Goal: Task Accomplishment & Management: Use online tool/utility

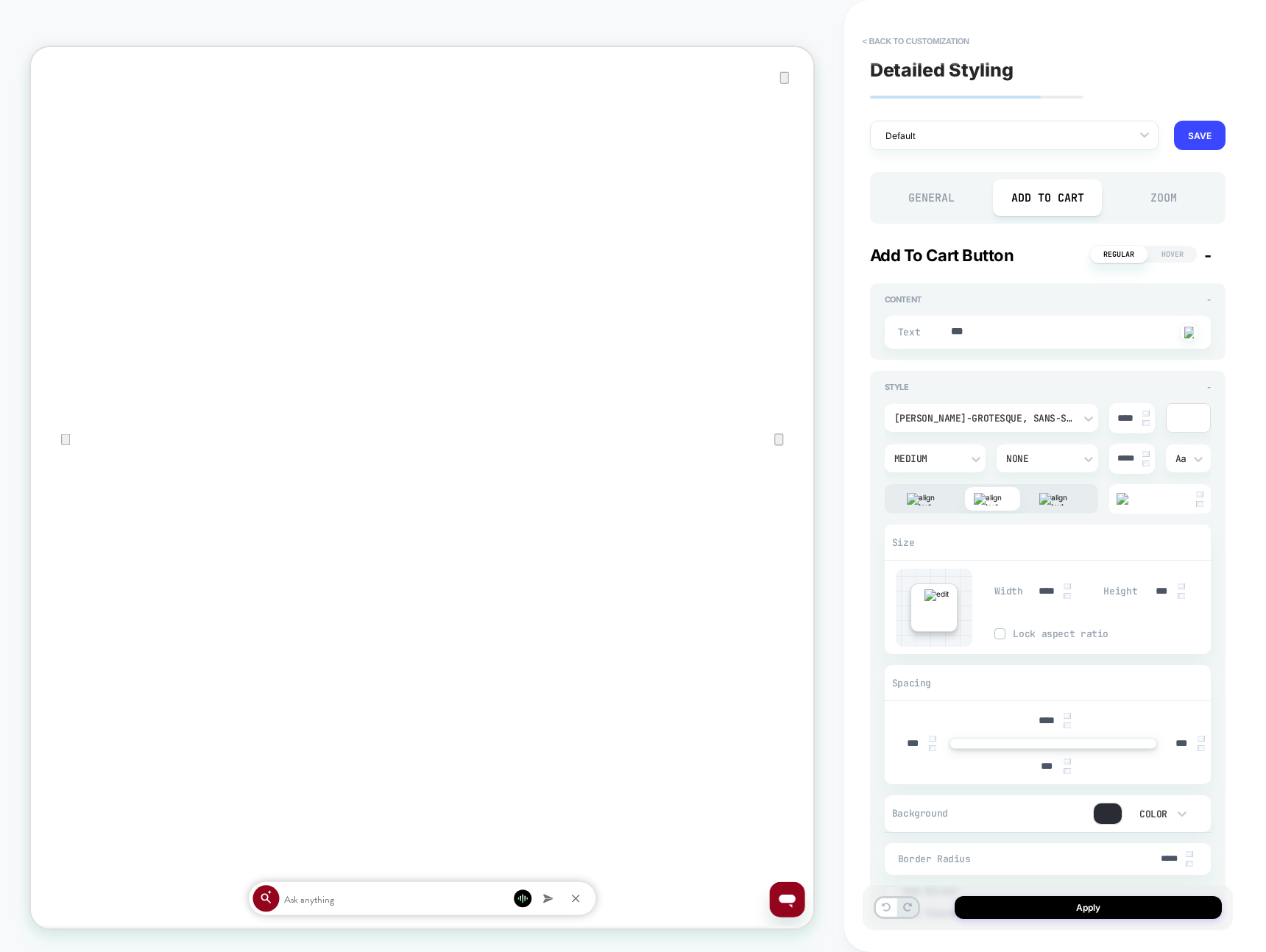
scroll to position [54, 0]
click at [914, 43] on button "< Back to customization" at bounding box center [916, 41] width 121 height 24
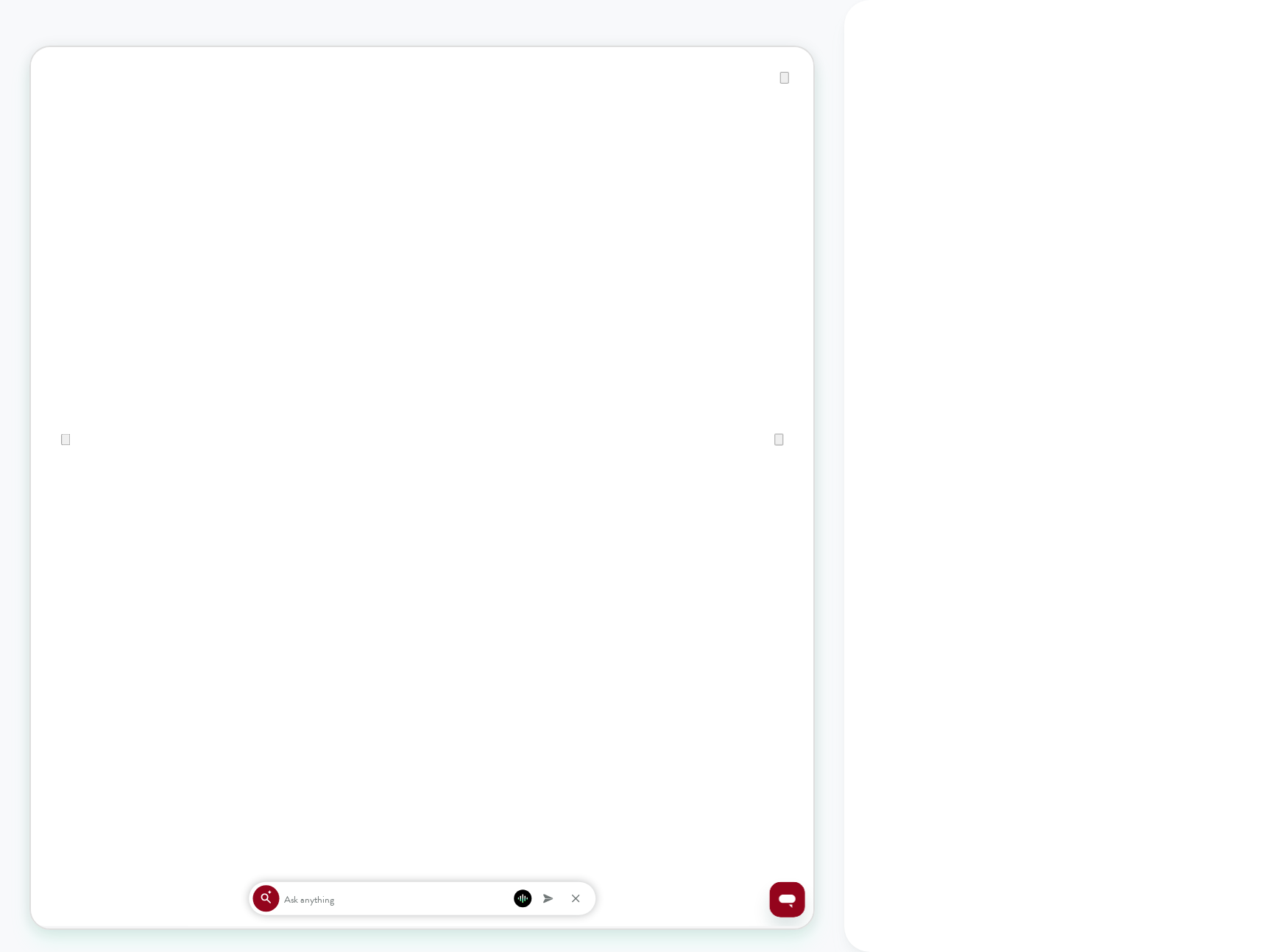
click at [914, 43] on div at bounding box center [1055, 476] width 422 height 952
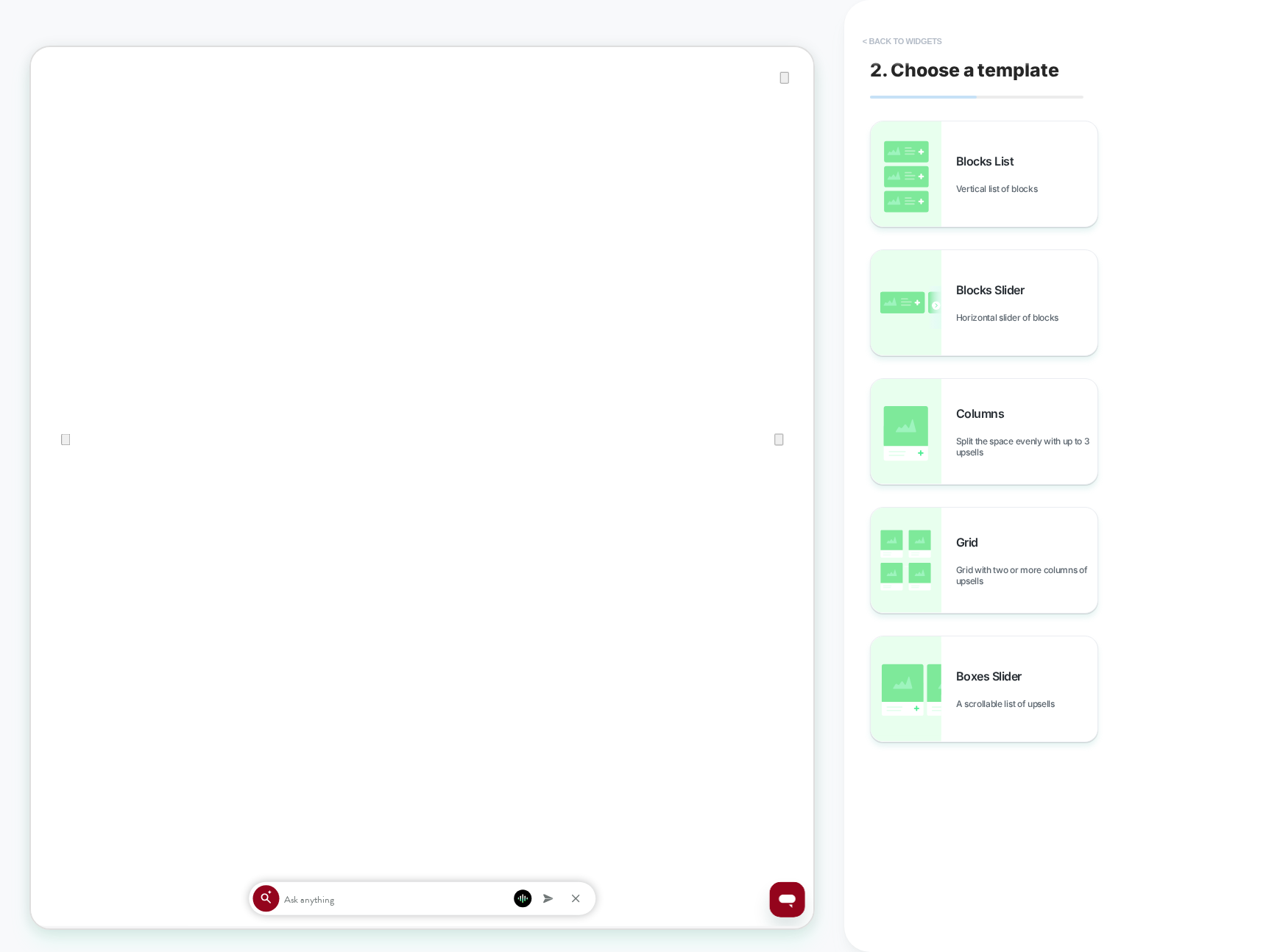
click at [914, 43] on button "< Back to widgets" at bounding box center [902, 41] width 94 height 24
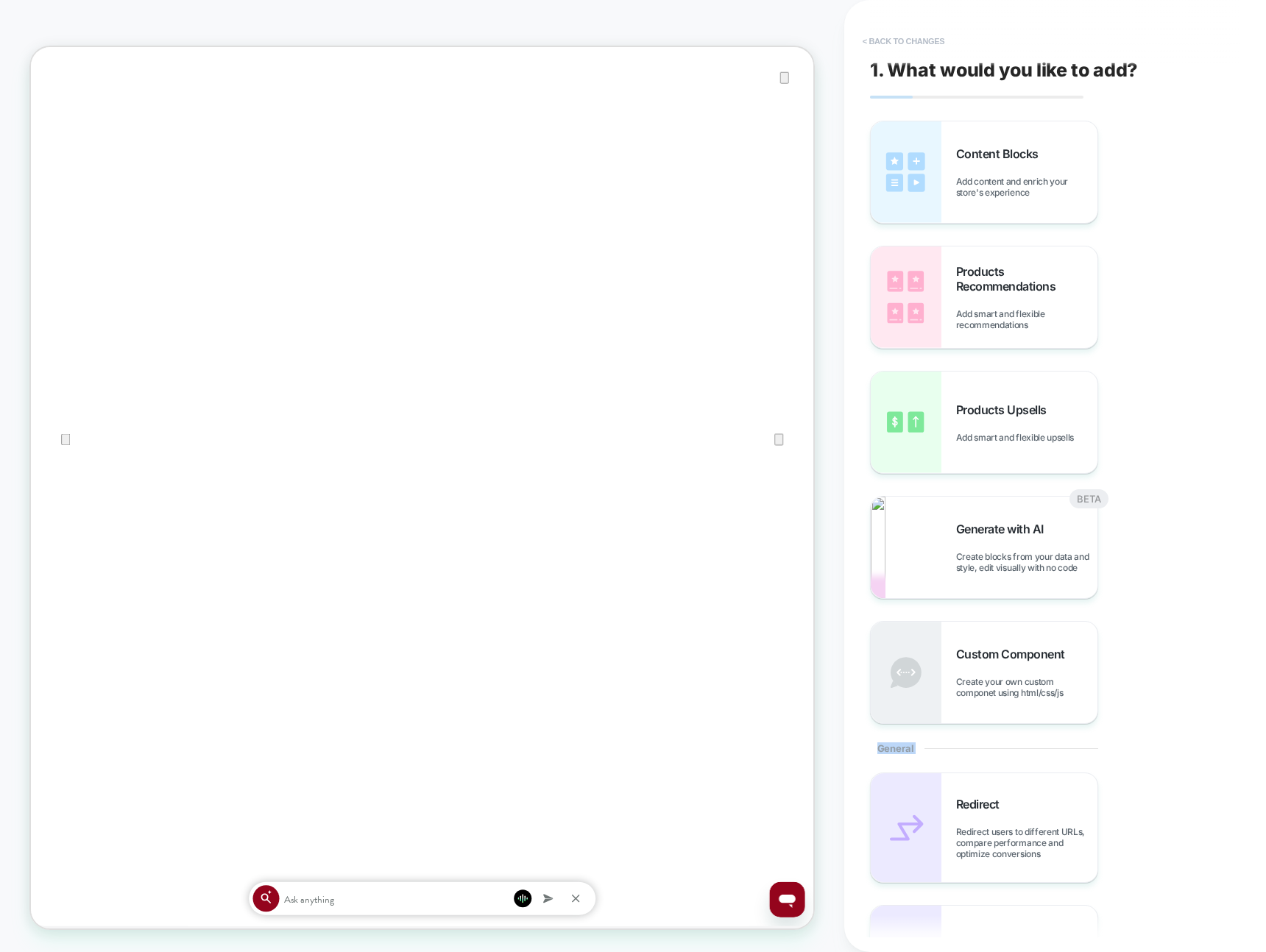
click at [915, 43] on button "< Back to changes" at bounding box center [904, 41] width 97 height 24
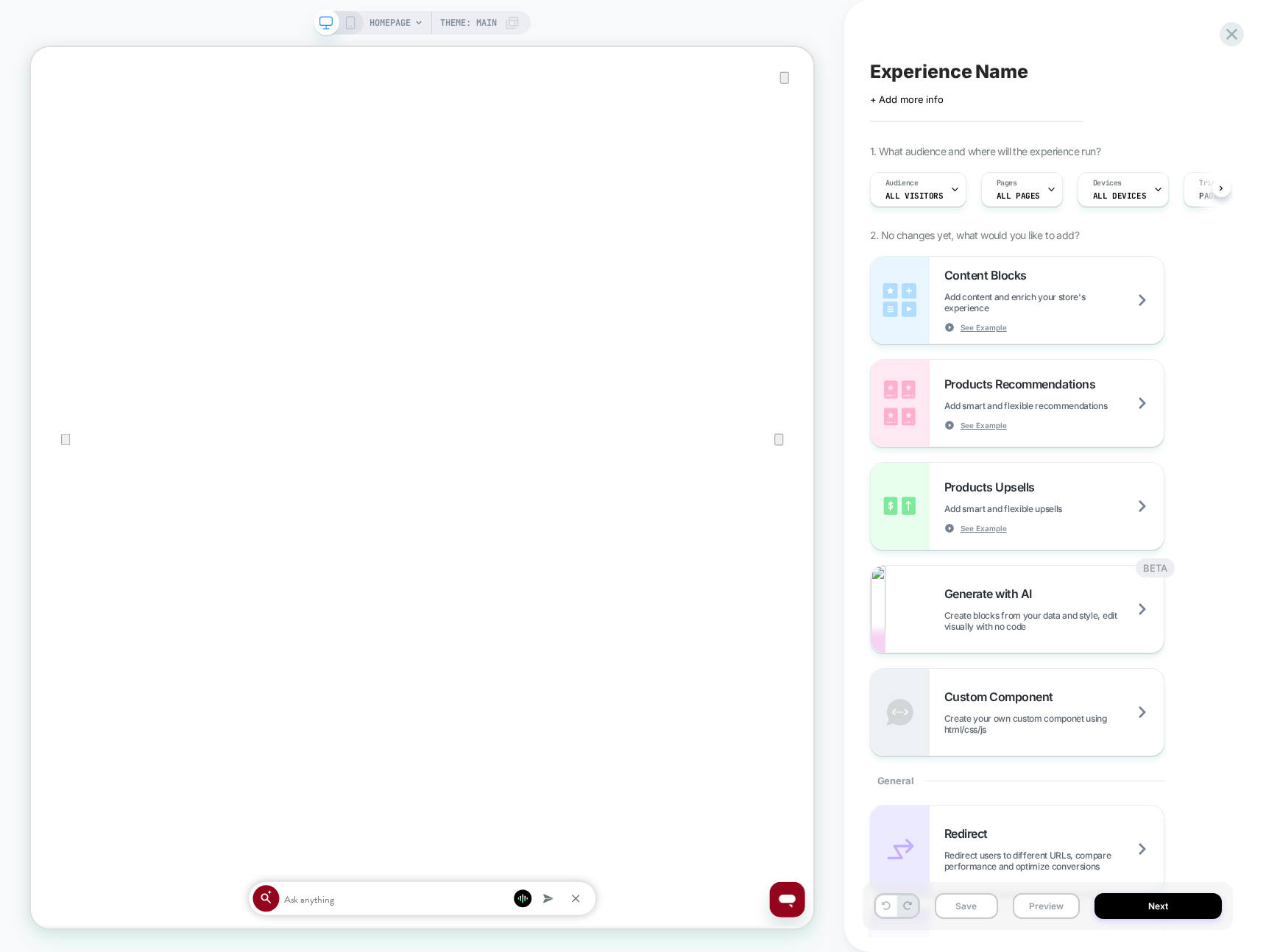
scroll to position [64, 0]
click at [915, 43] on div "Experience Name Click to edit experience details + Add more info 1. What audien…" at bounding box center [1047, 476] width 370 height 923
click at [1238, 30] on icon at bounding box center [1232, 34] width 20 height 20
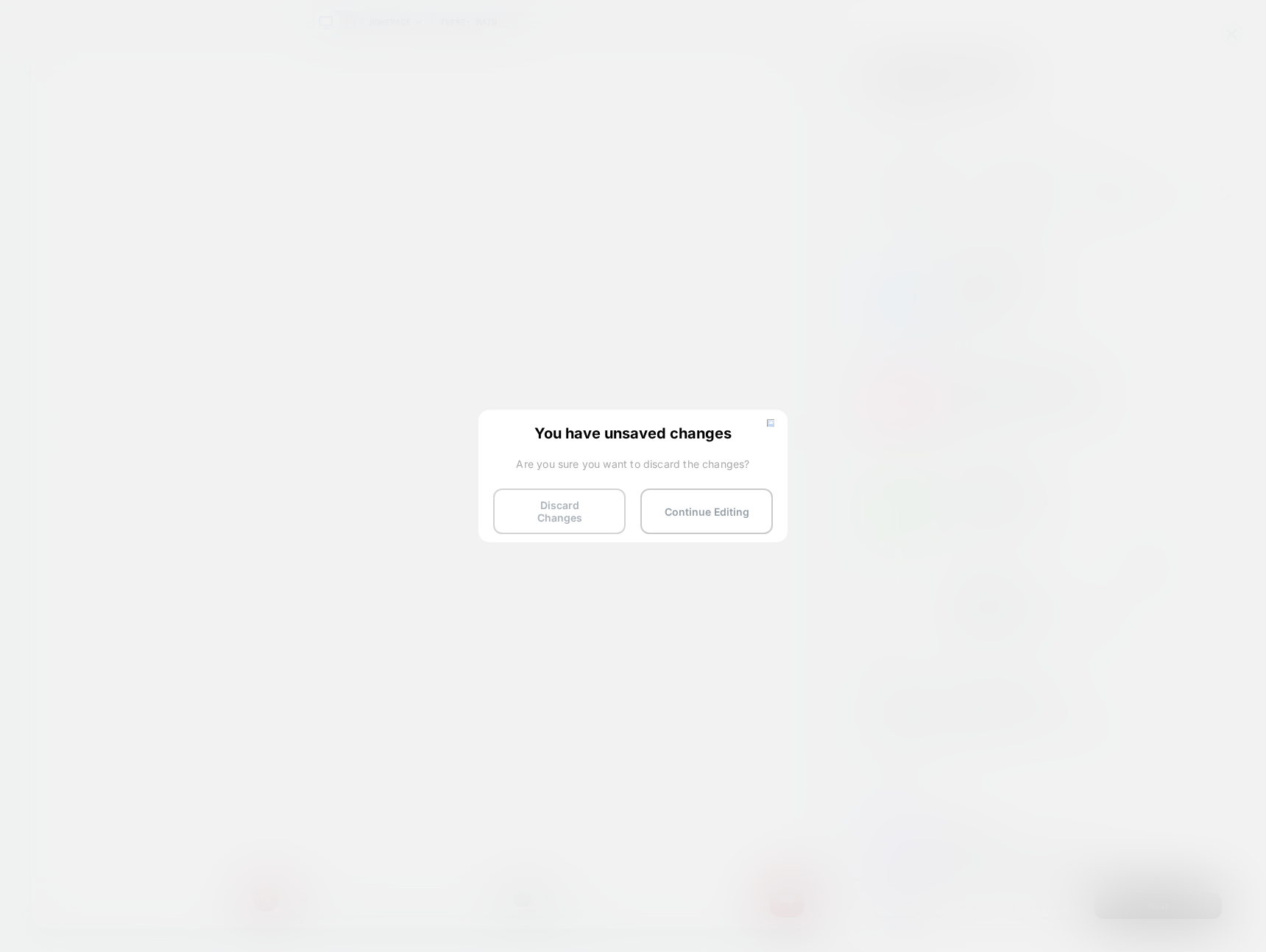
click at [590, 515] on button "Discard Changes" at bounding box center [559, 512] width 132 height 46
